Goal: Check status: Check status

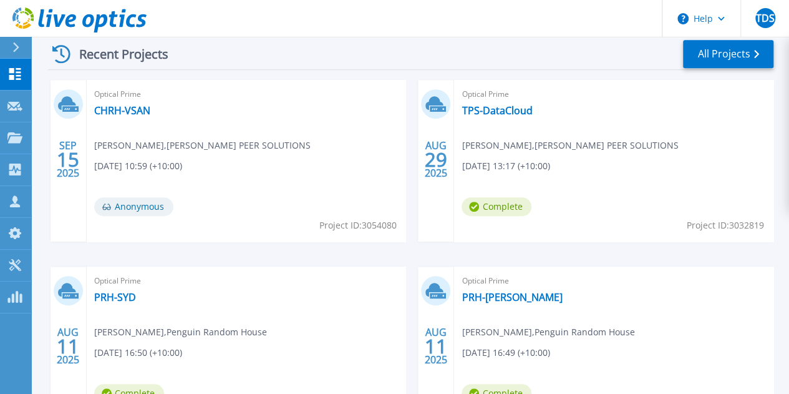
scroll to position [374, 0]
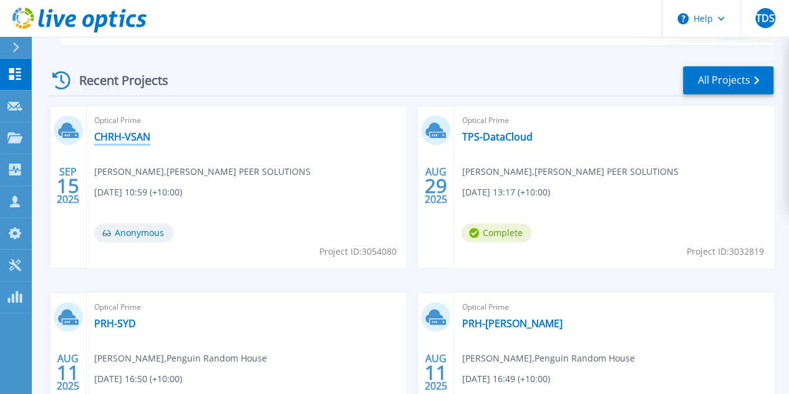
click at [120, 140] on link "CHRH-VSAN" at bounding box center [122, 136] width 56 height 12
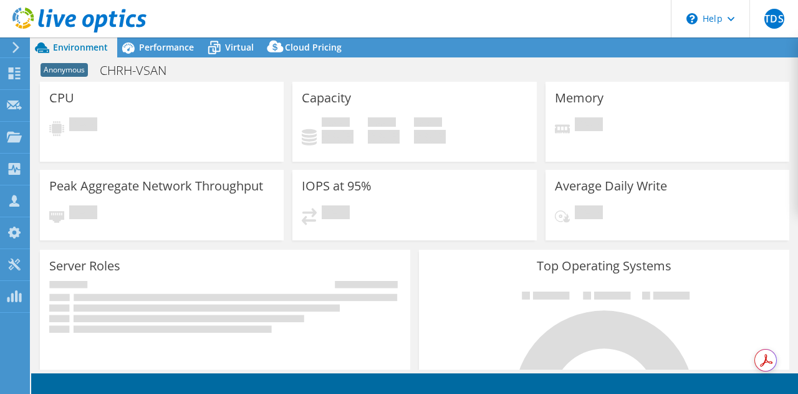
select select "USD"
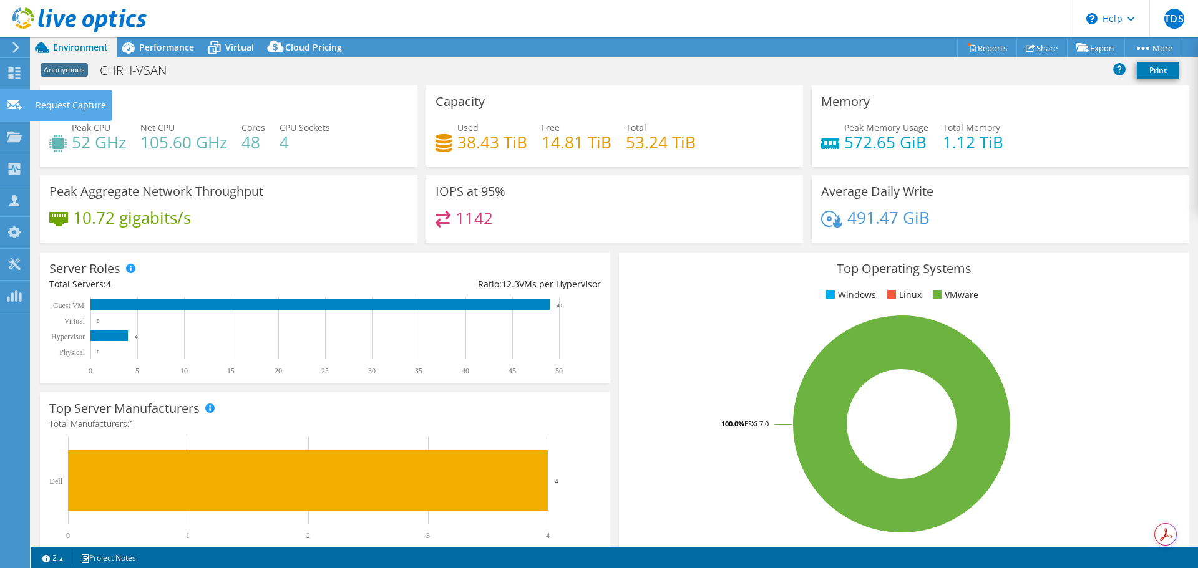
click at [17, 111] on div at bounding box center [14, 107] width 15 height 14
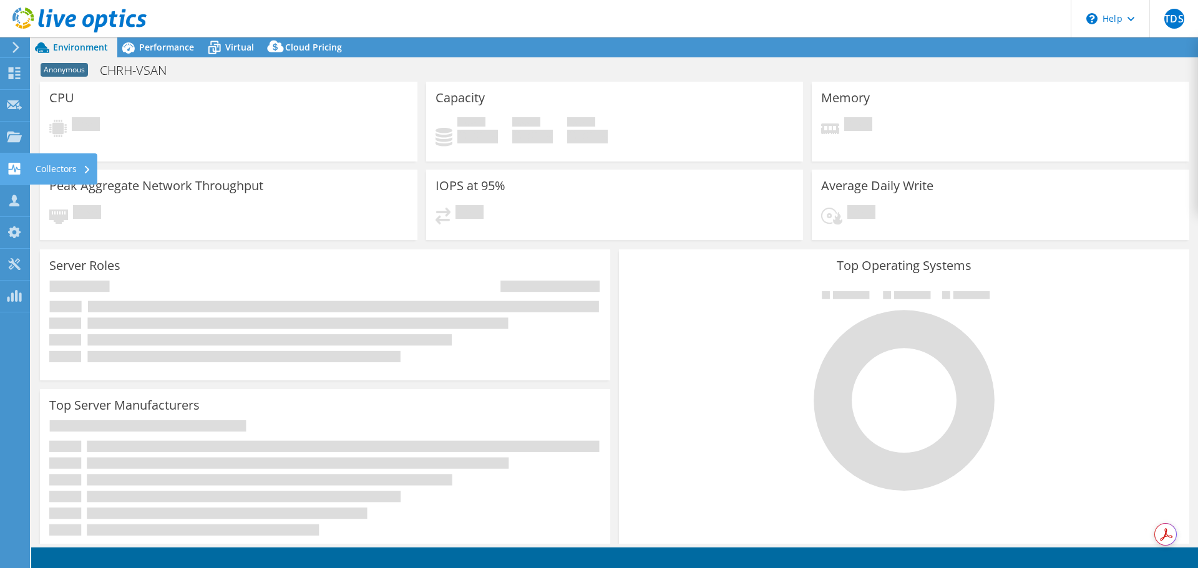
select select "USD"
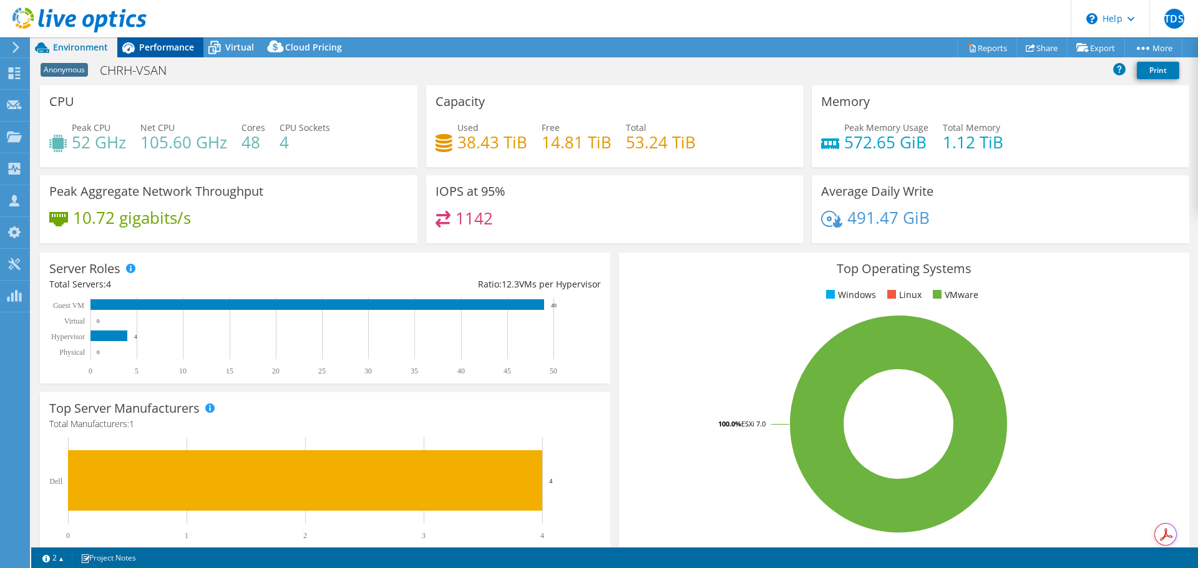
click at [161, 56] on div "Performance" at bounding box center [160, 47] width 86 height 20
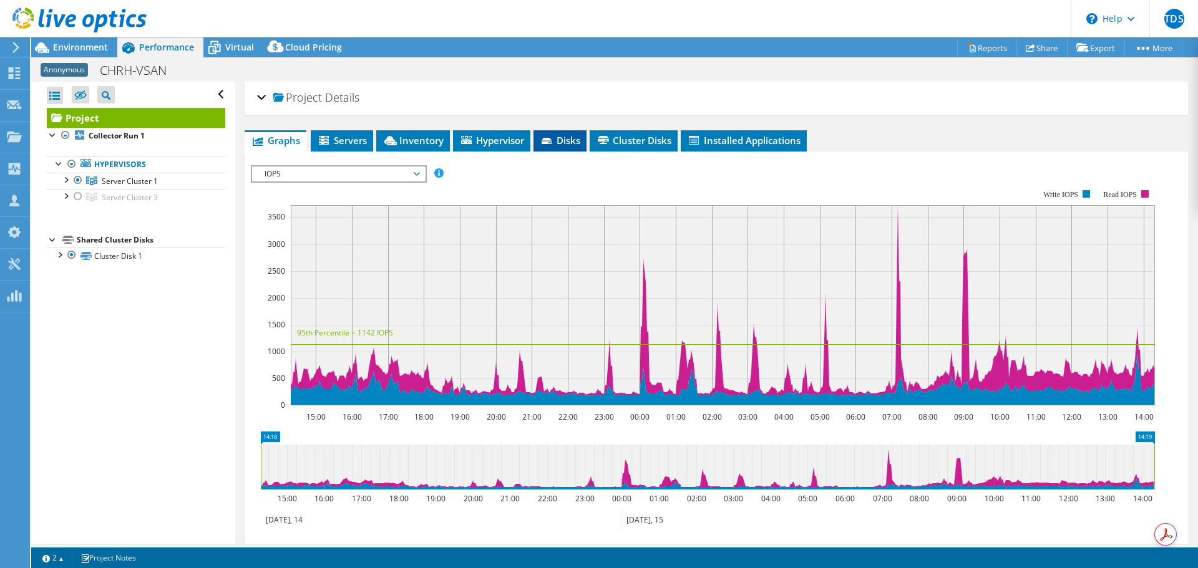
click at [573, 144] on span "Disks" at bounding box center [560, 140] width 41 height 12
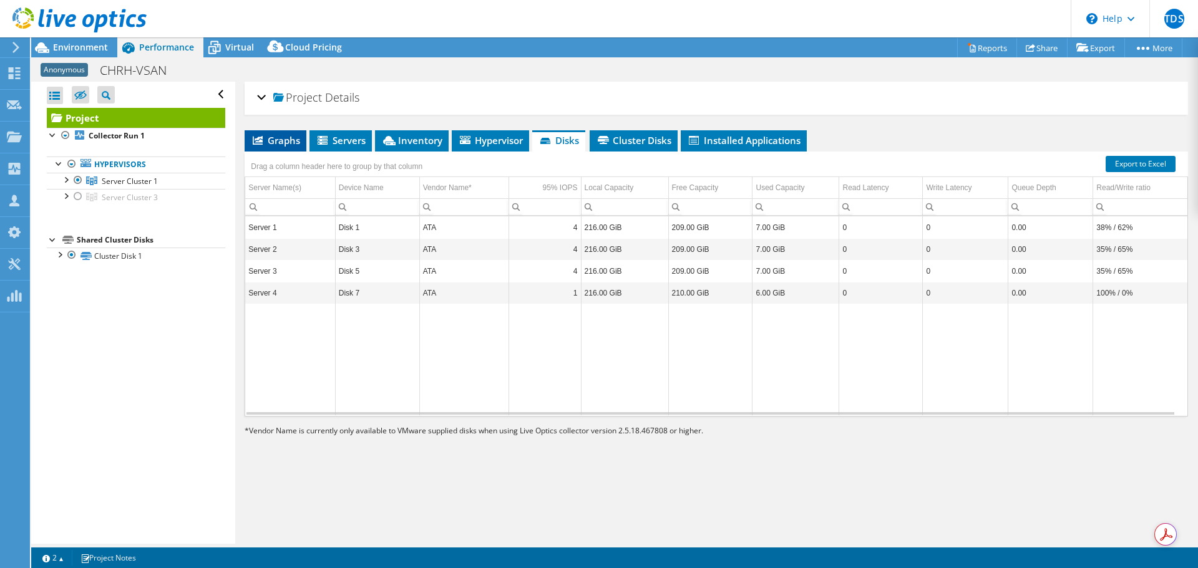
click at [295, 138] on span "Graphs" at bounding box center [275, 140] width 49 height 12
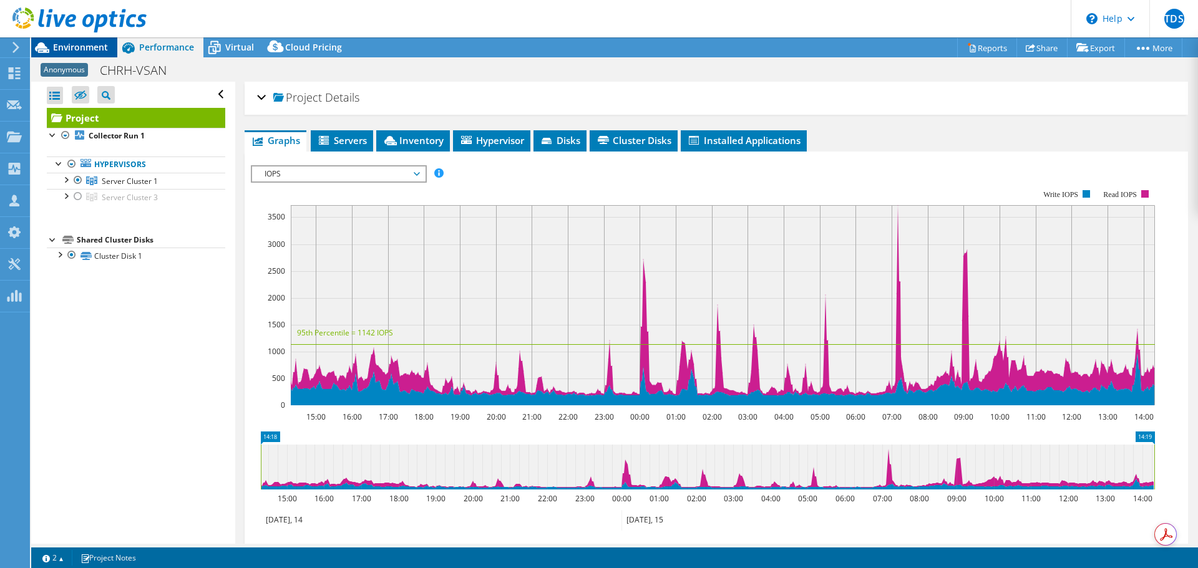
click at [84, 44] on span "Environment" at bounding box center [80, 47] width 55 height 12
